Goal: Information Seeking & Learning: Learn about a topic

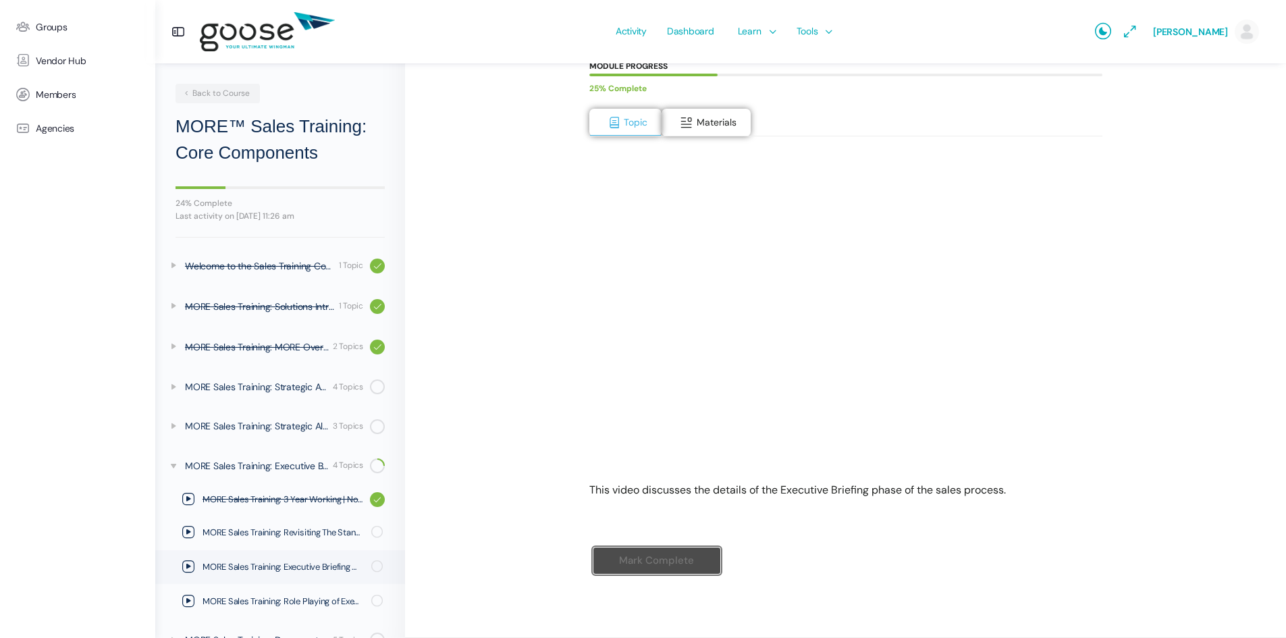
scroll to position [109, 0]
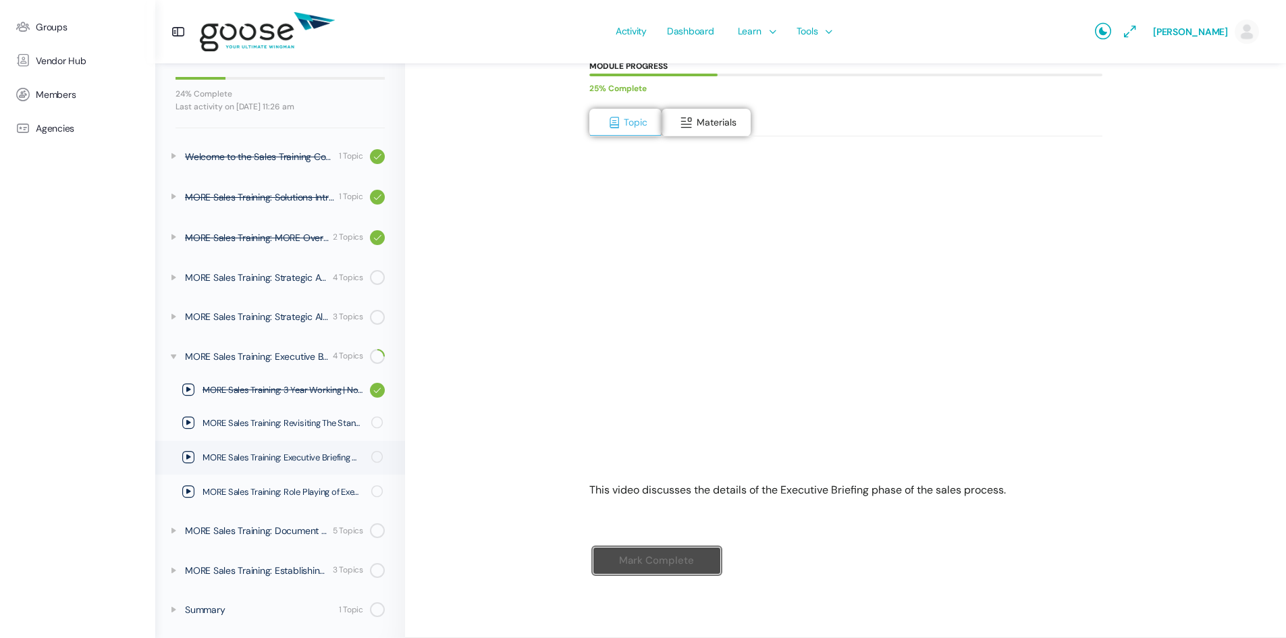
click at [1172, 252] on div "MORE™ Sales Training: Core Components MORE Sales Training: Executive Briefing M…" at bounding box center [846, 253] width 746 height 714
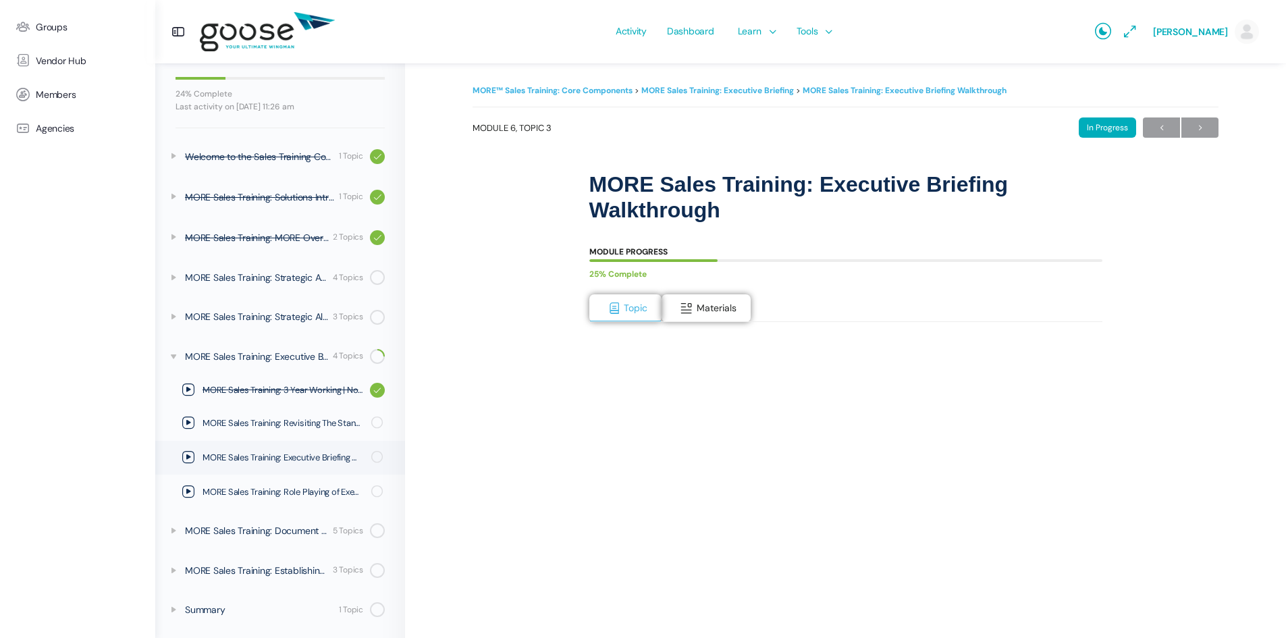
scroll to position [0, 0]
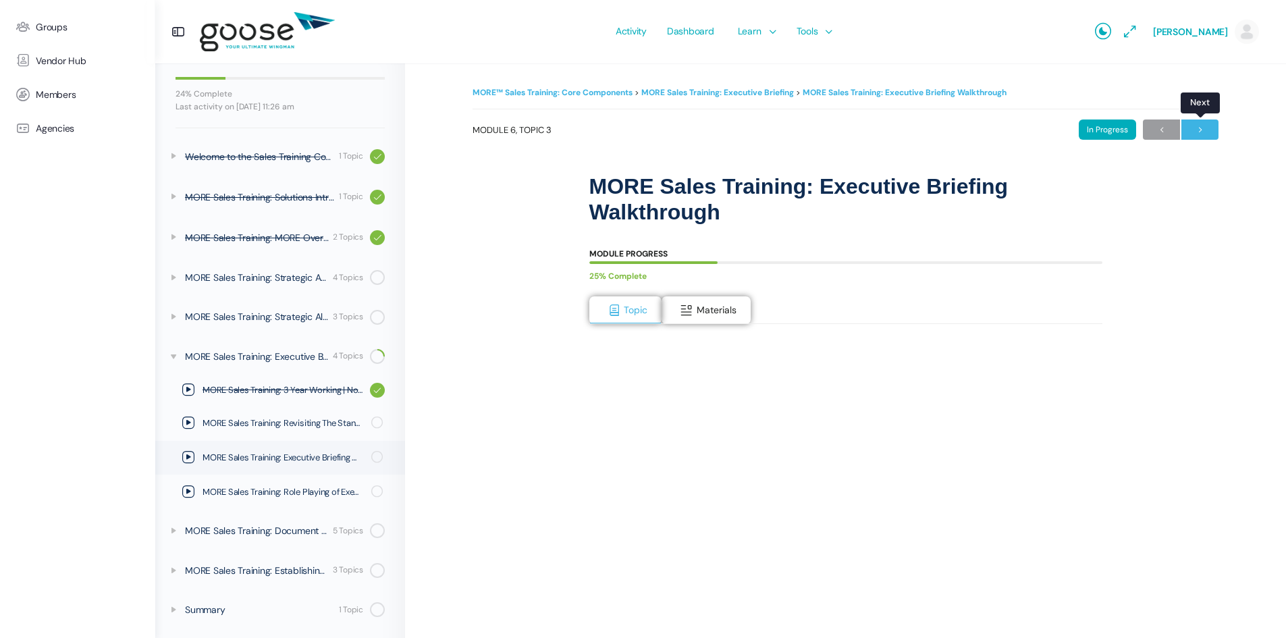
click at [1208, 128] on span "→" at bounding box center [1199, 130] width 37 height 18
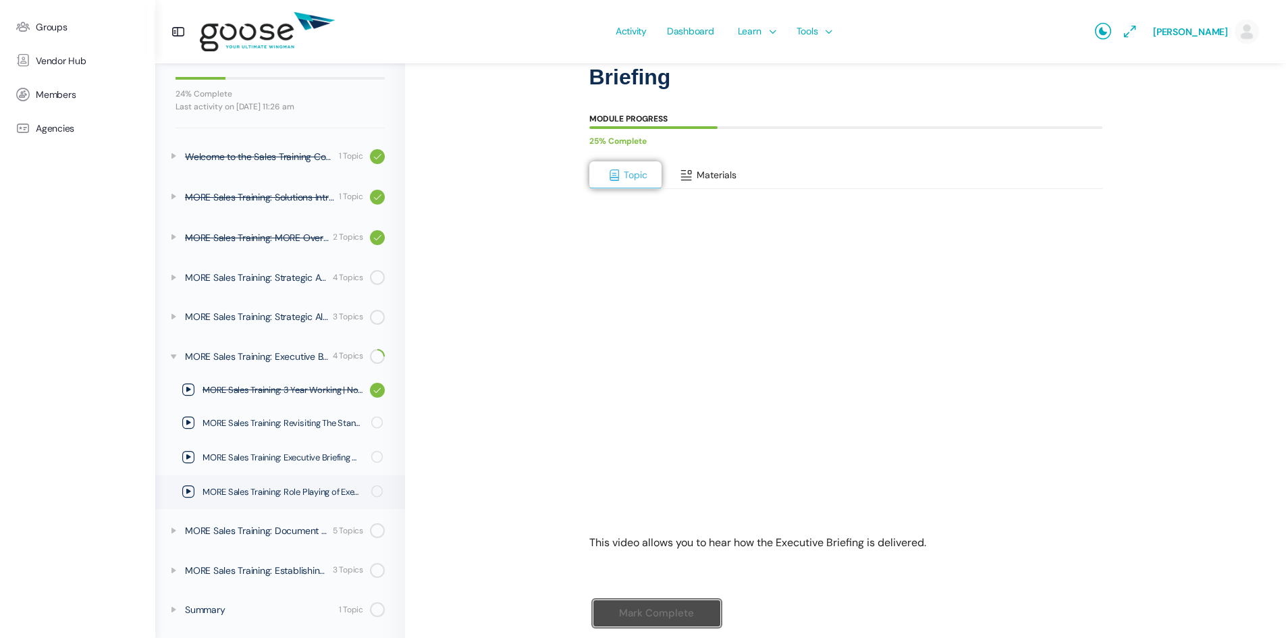
click at [697, 173] on span "Materials" at bounding box center [717, 175] width 40 height 12
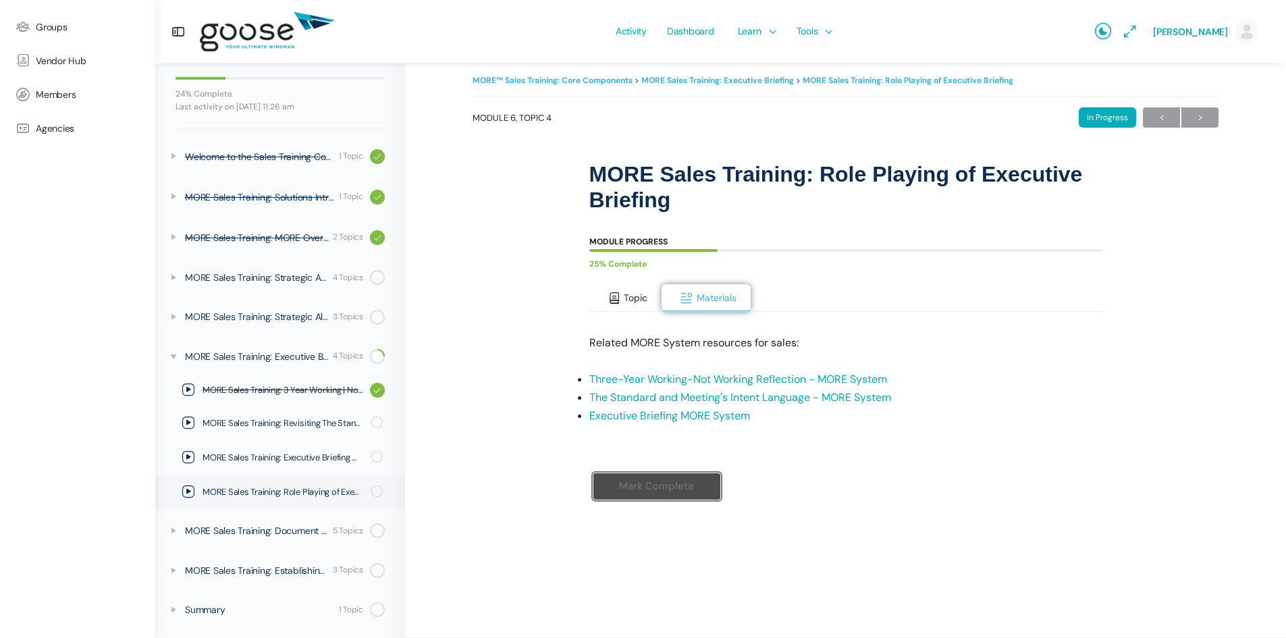
click at [641, 294] on span "Topic" at bounding box center [636, 298] width 24 height 12
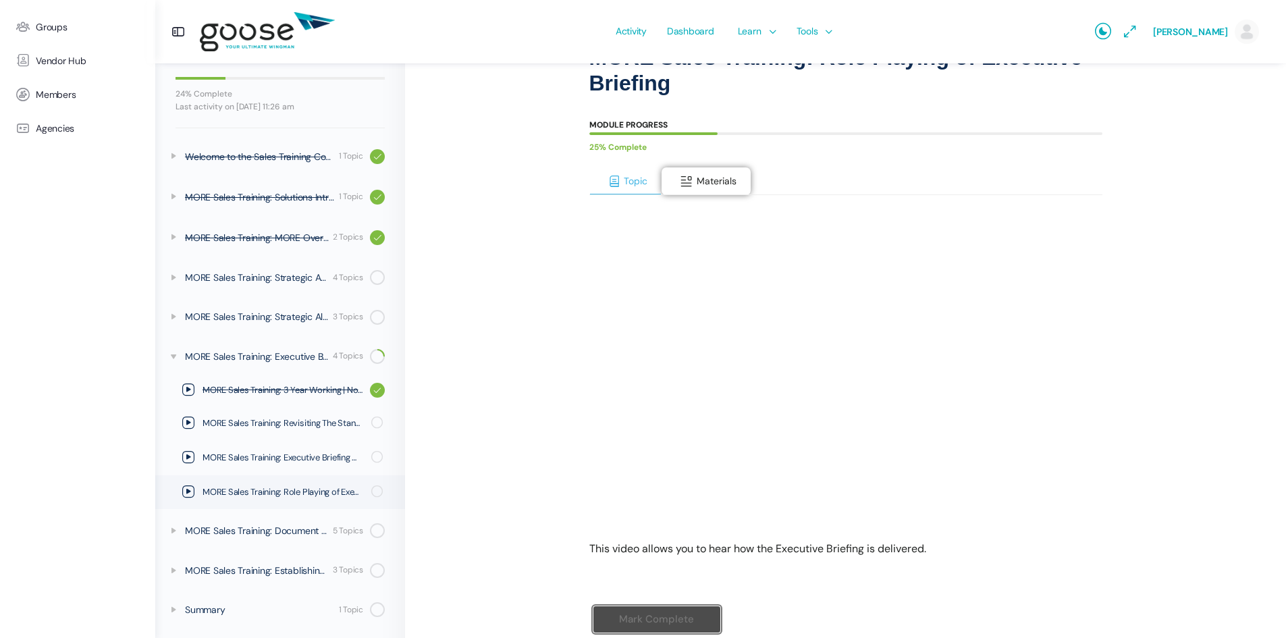
scroll to position [188, 0]
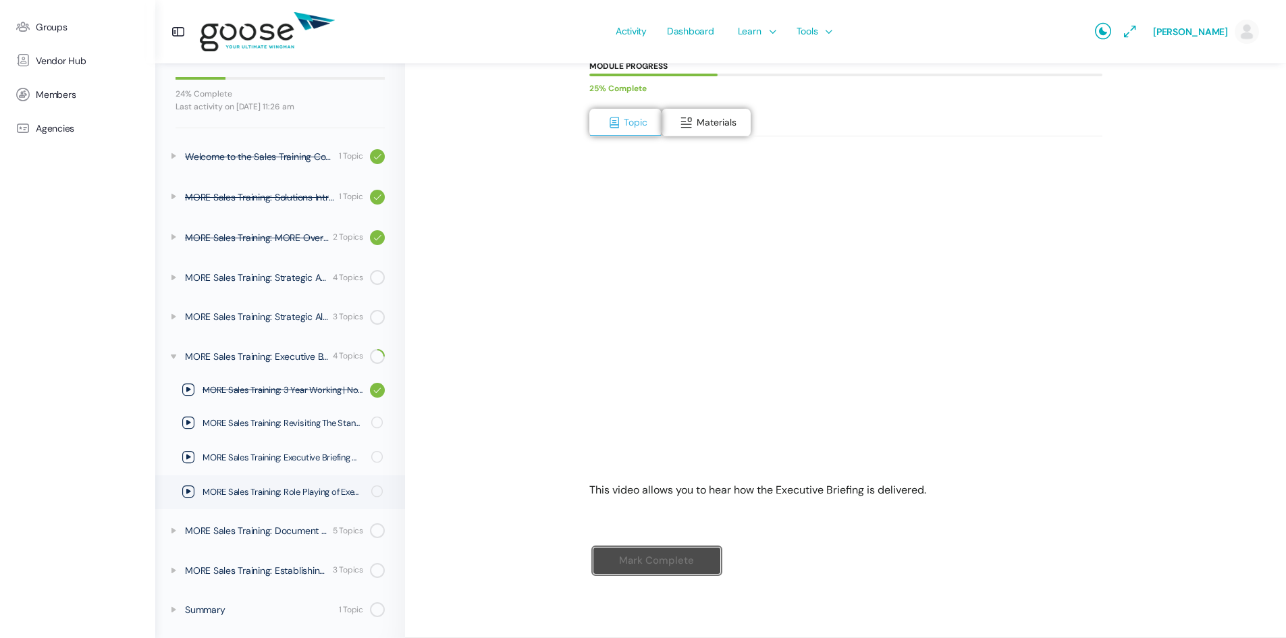
click at [500, 293] on div "MORE™ Sales Training: Core Components MORE Sales Training: Executive Briefing M…" at bounding box center [846, 253] width 746 height 714
click at [749, 112] on button "Materials" at bounding box center [706, 123] width 89 height 28
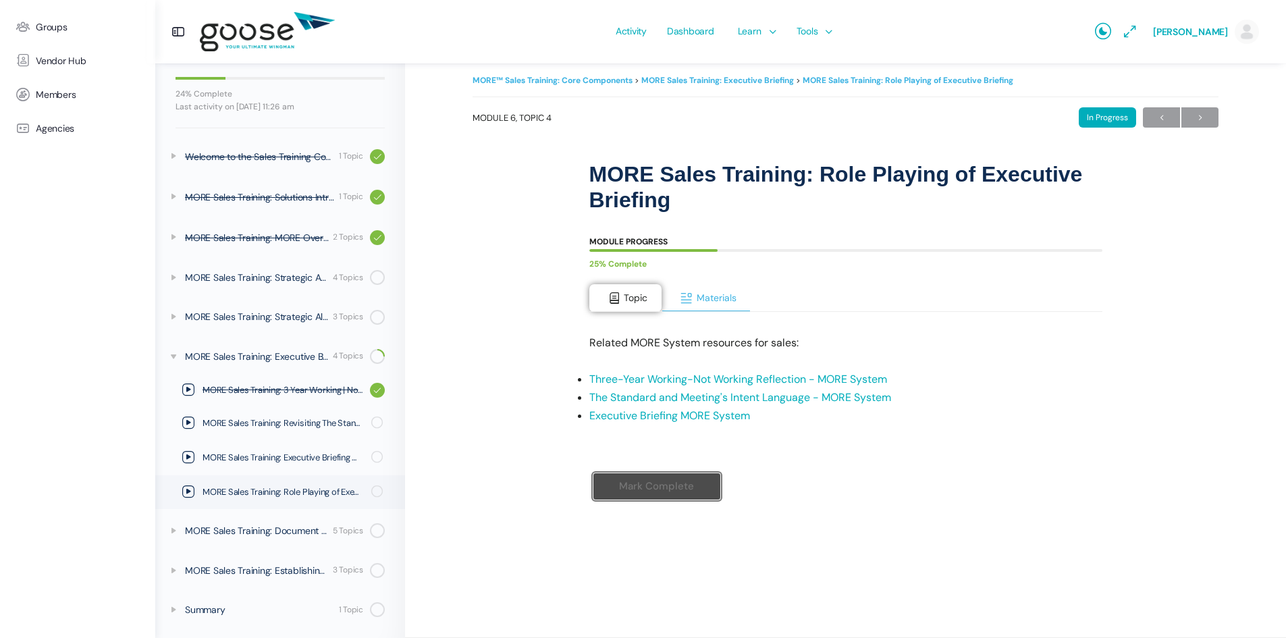
scroll to position [12, 0]
click at [655, 398] on link "The Standard and Meeting's Intent Language - MORE System" at bounding box center [740, 397] width 302 height 14
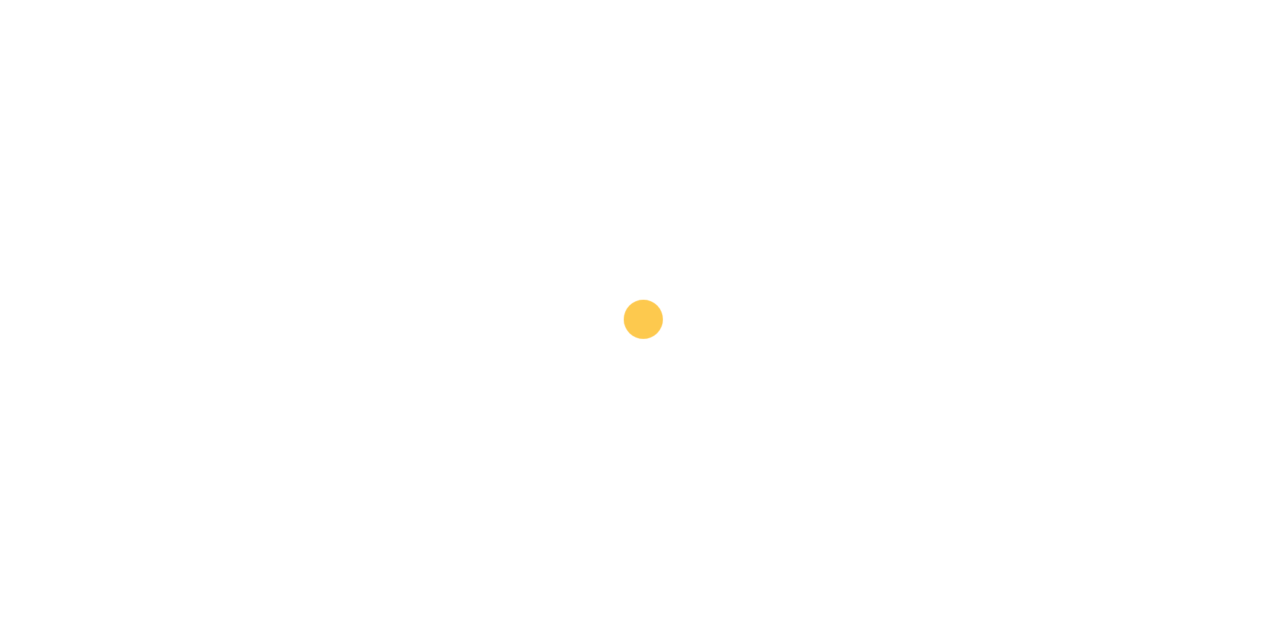
click at [398, 85] on e-page-transition at bounding box center [643, 319] width 1286 height 638
click at [140, 79] on e-page-transition at bounding box center [643, 319] width 1286 height 638
click at [480, 265] on e-page-transition at bounding box center [643, 319] width 1286 height 638
click at [208, 111] on e-page-transition at bounding box center [643, 319] width 1286 height 638
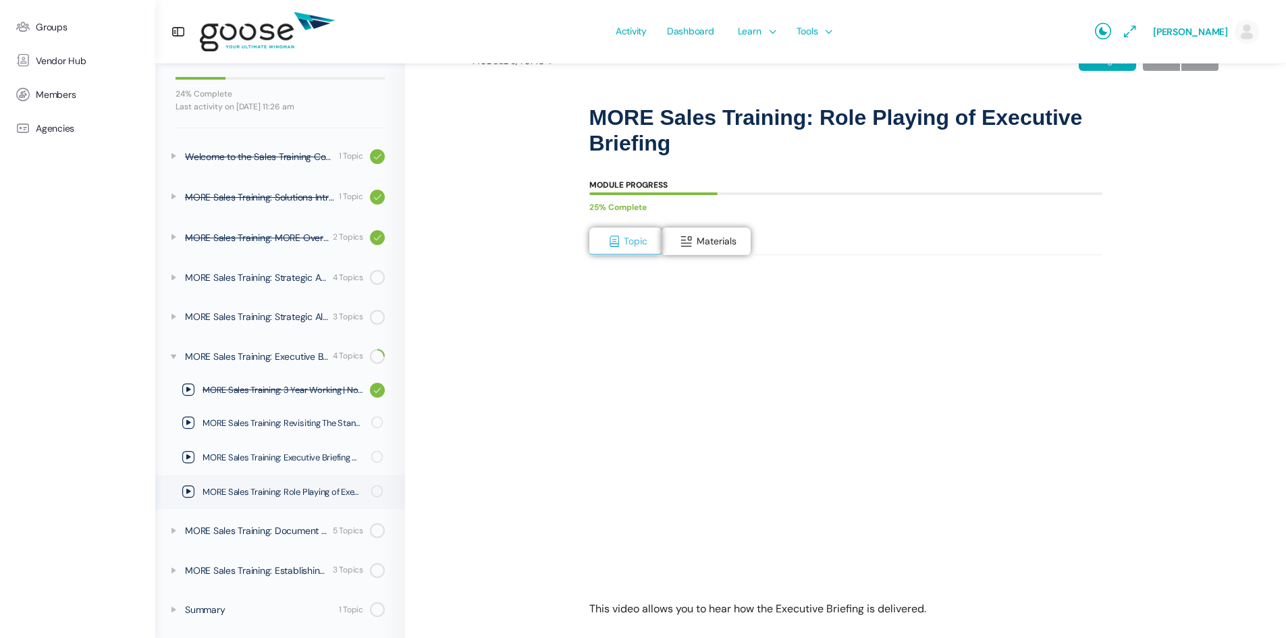
scroll to position [135, 0]
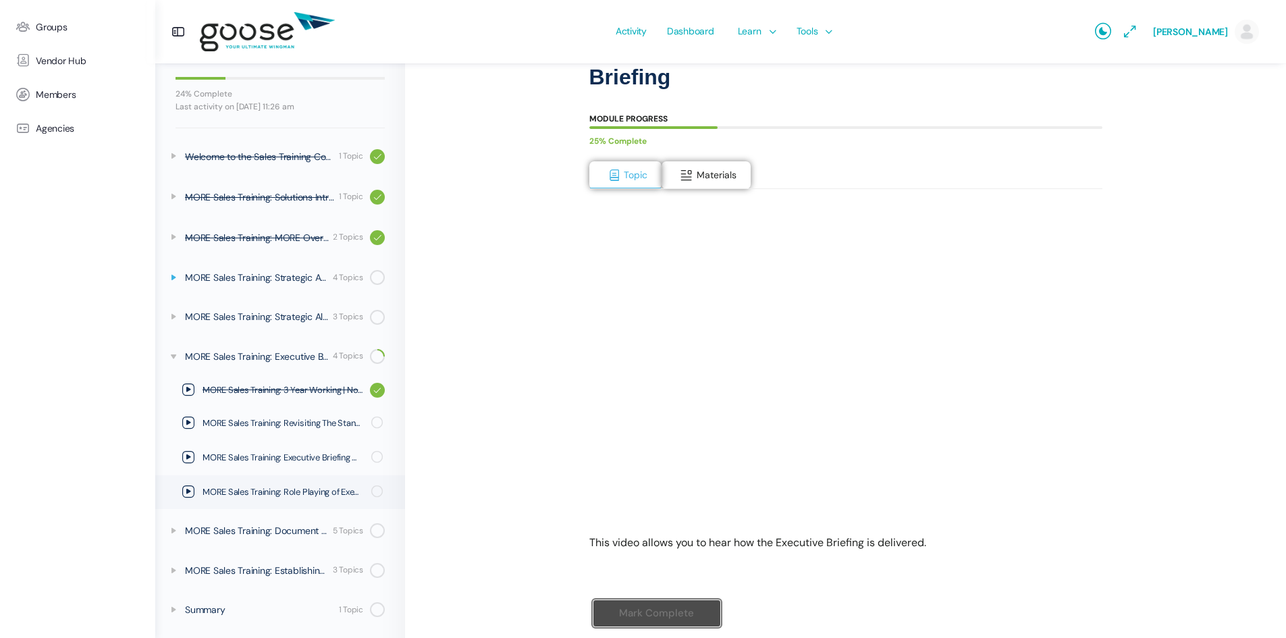
click at [177, 278] on icon at bounding box center [173, 277] width 11 height 11
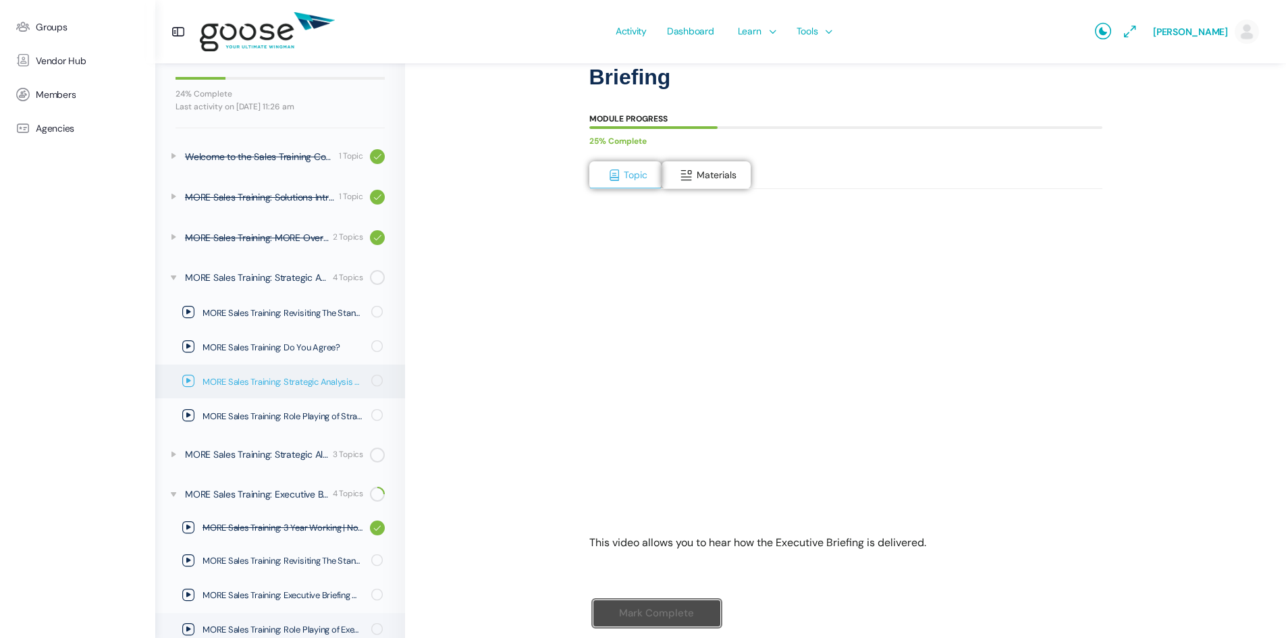
click at [252, 383] on span "MORE Sales Training: Strategic Analysis Walkthrough" at bounding box center [283, 382] width 160 height 14
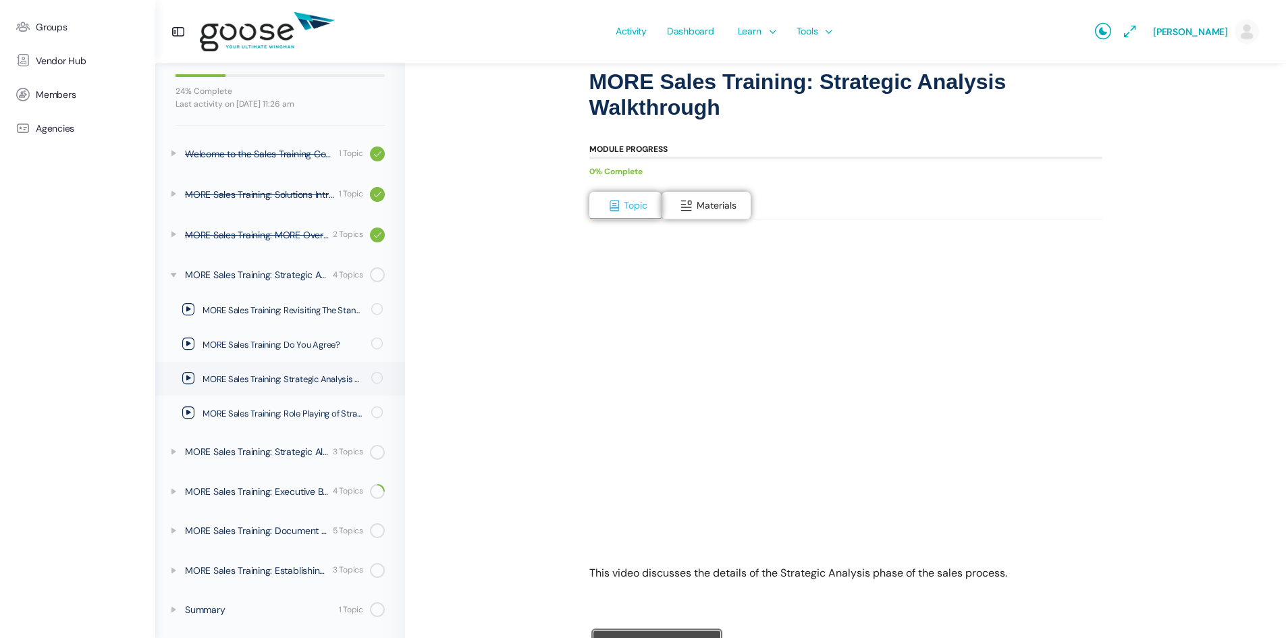
scroll to position [188, 0]
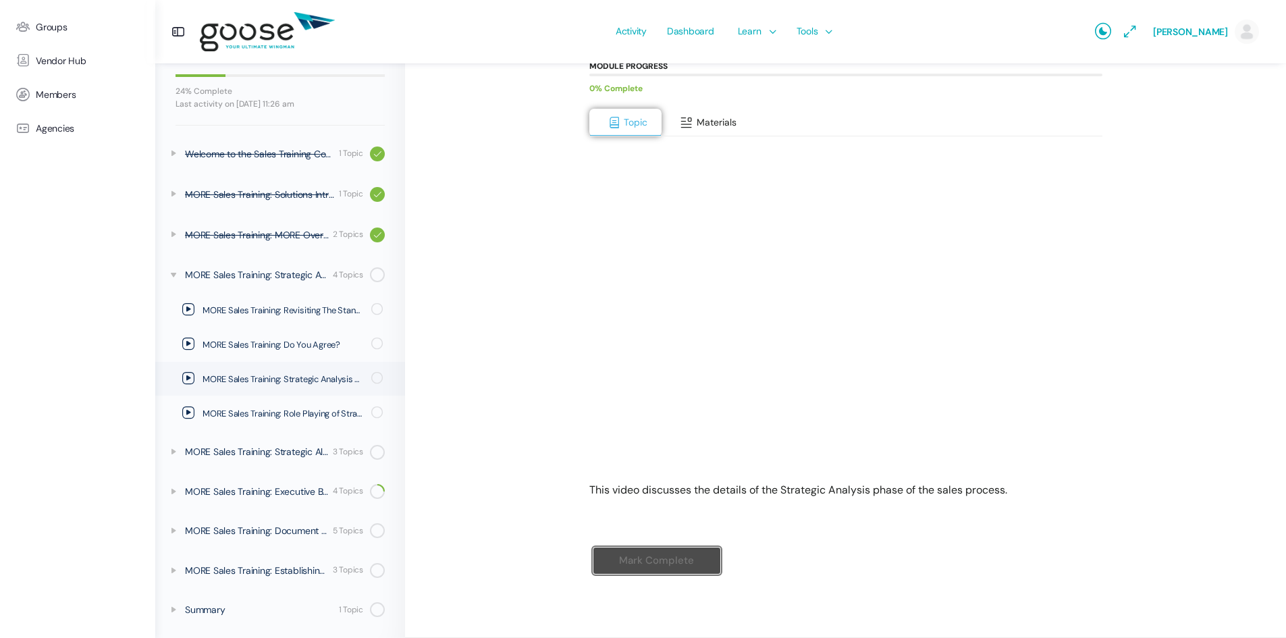
click at [710, 126] on span "Materials" at bounding box center [717, 122] width 40 height 12
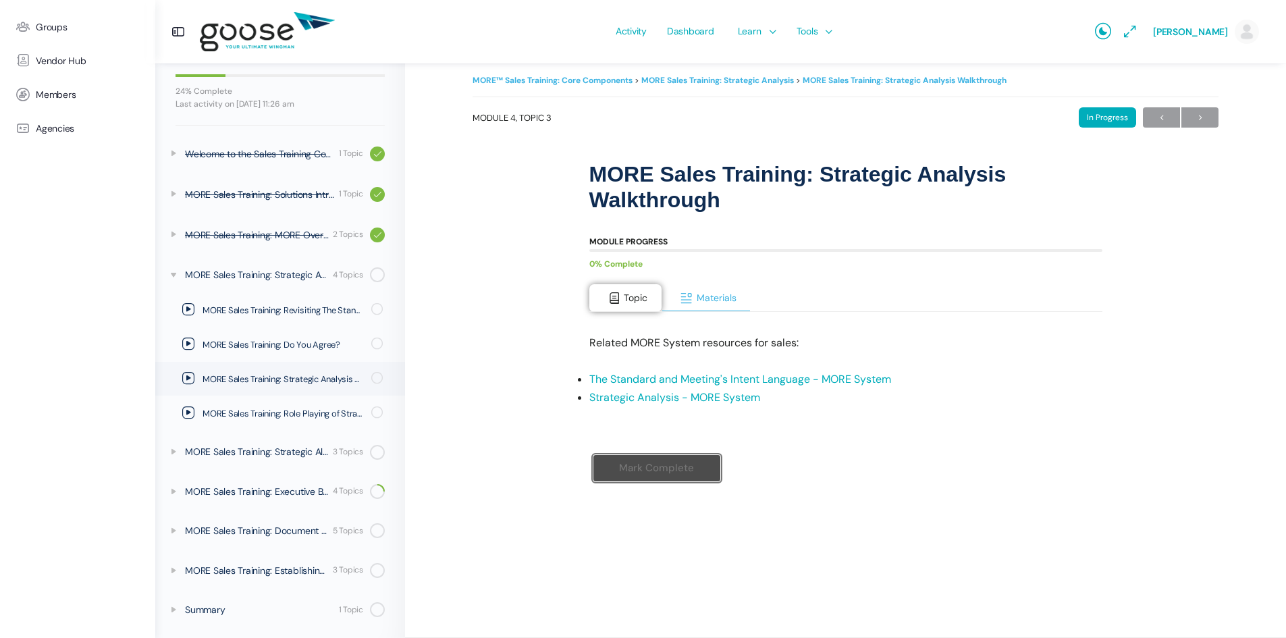
scroll to position [12, 0]
click at [620, 293] on span at bounding box center [615, 299] width 14 height 14
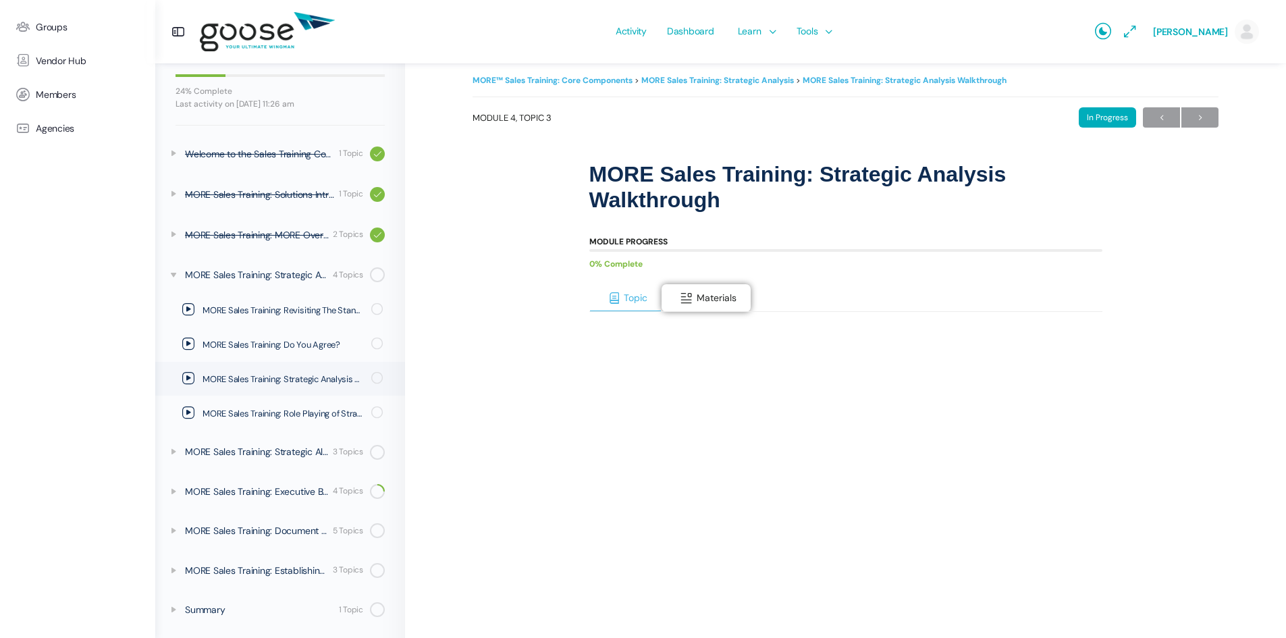
scroll to position [147, 0]
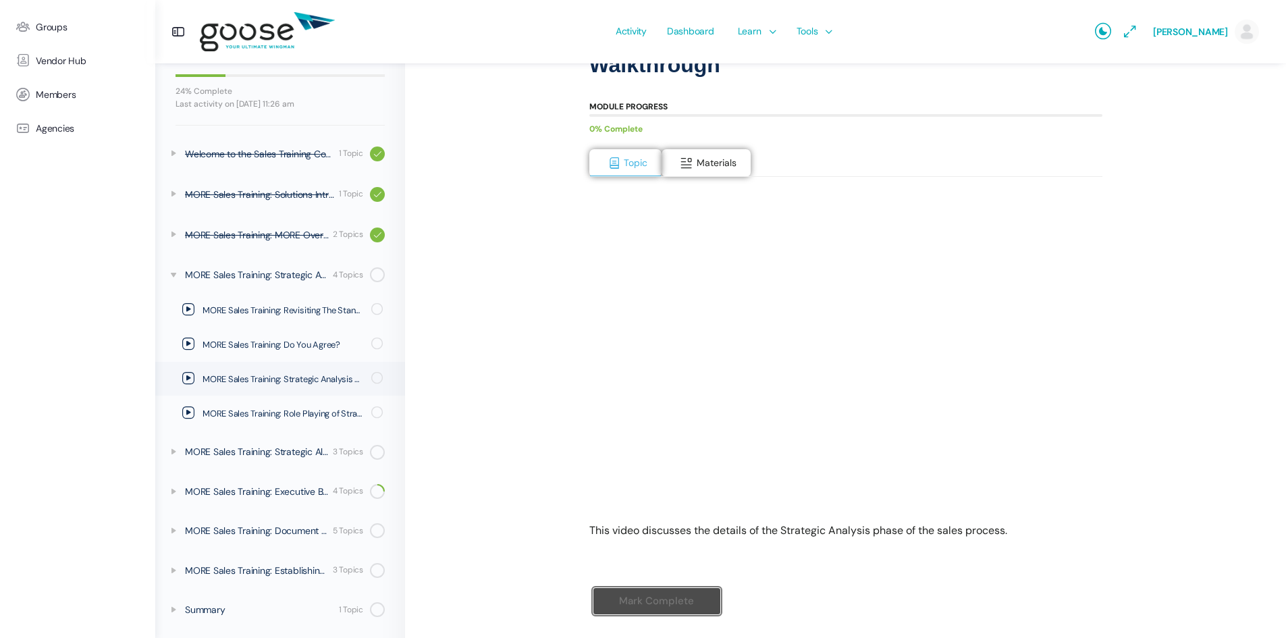
click at [543, 97] on div "MORE™ Sales Training: Core Components MORE Sales Training: Strategic Analysis M…" at bounding box center [846, 294] width 746 height 714
